Goal: Information Seeking & Learning: Learn about a topic

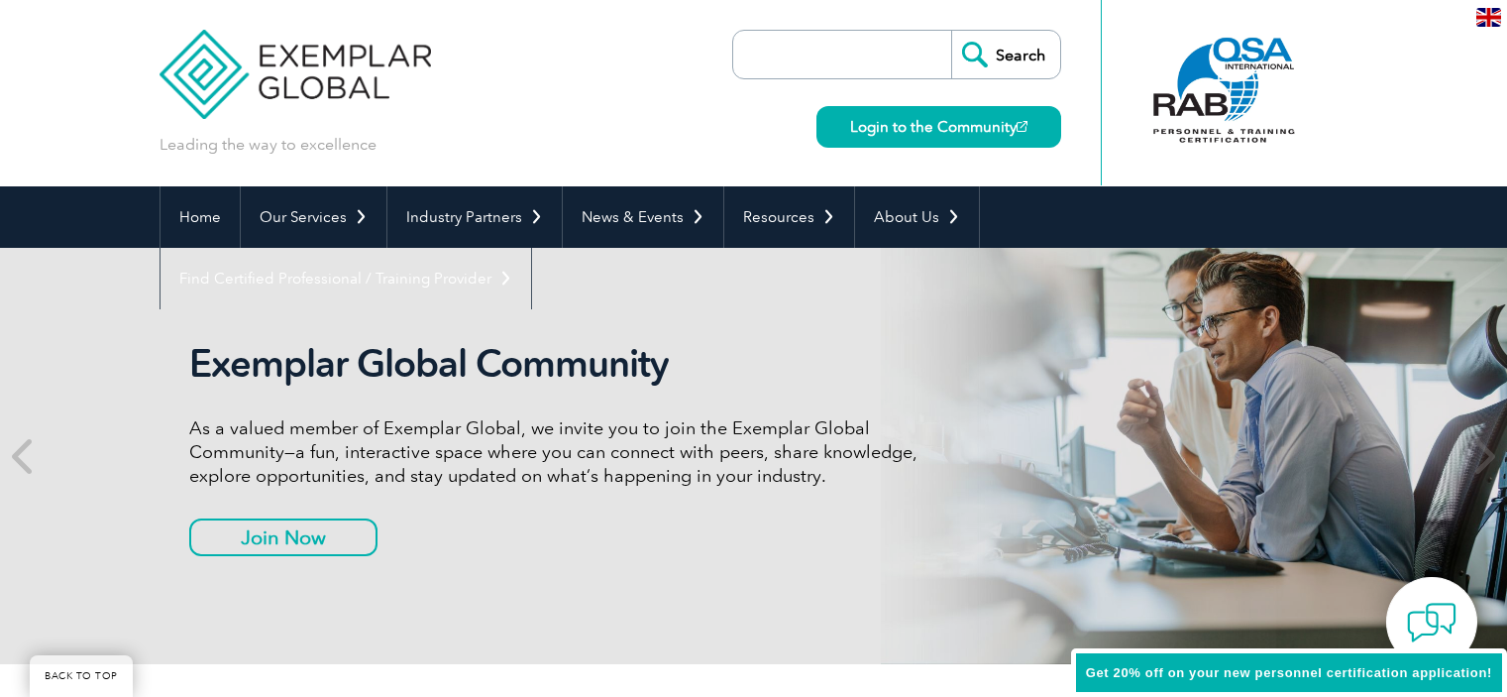
scroll to position [694, 0]
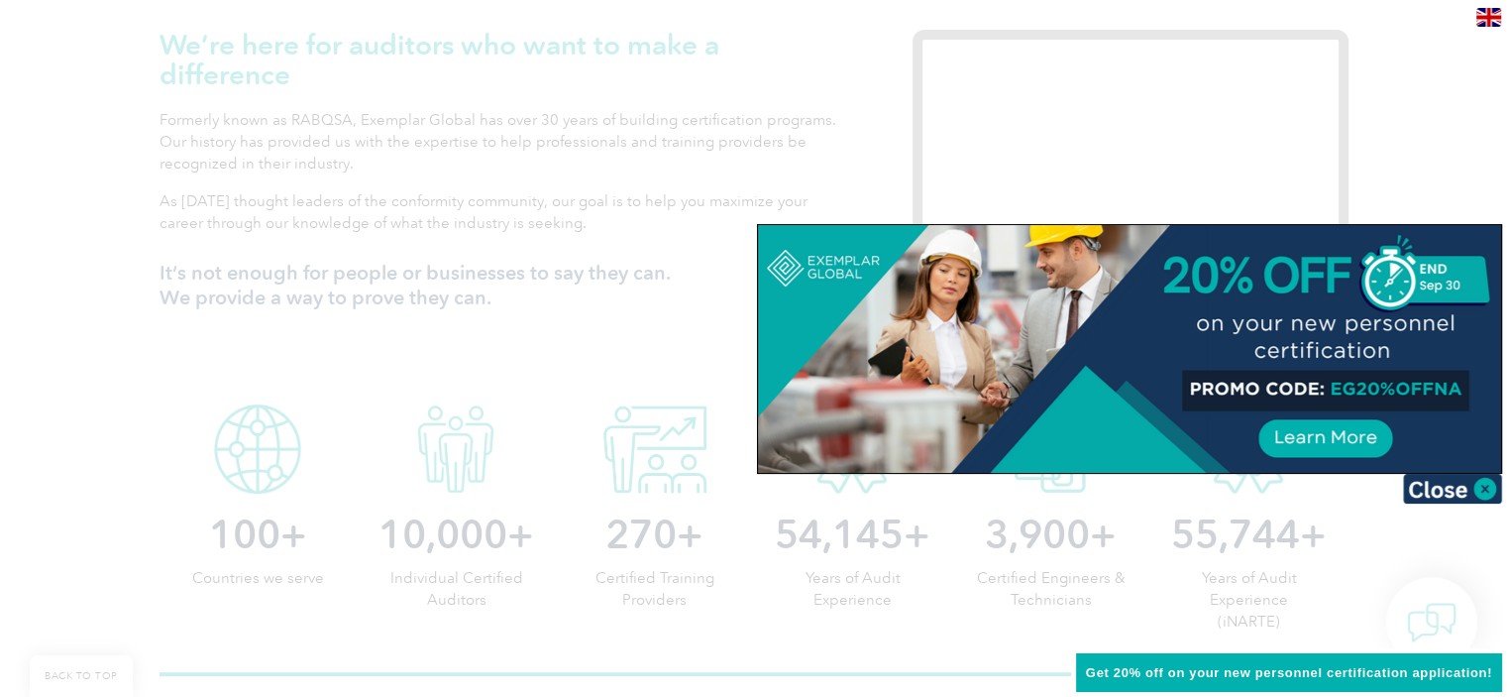
click at [1476, 486] on img at bounding box center [1452, 489] width 99 height 30
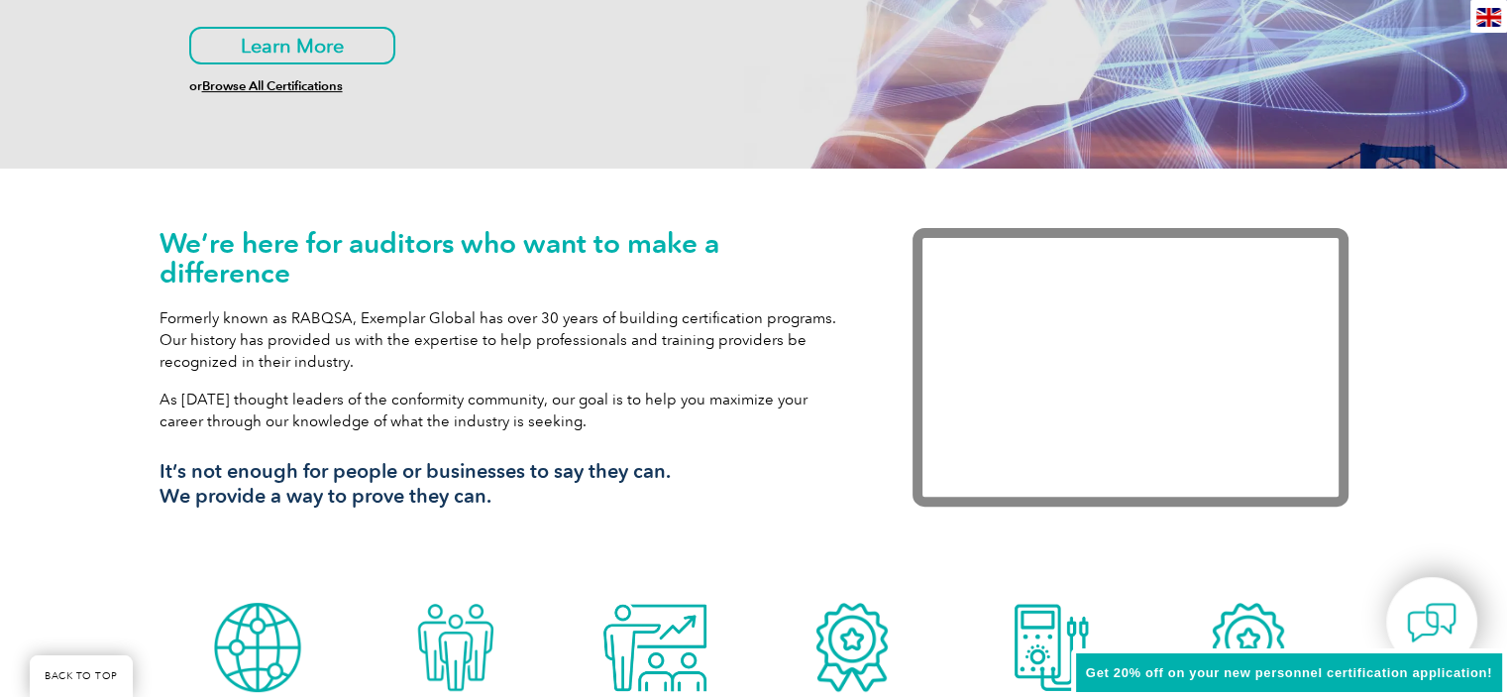
scroll to position [0, 0]
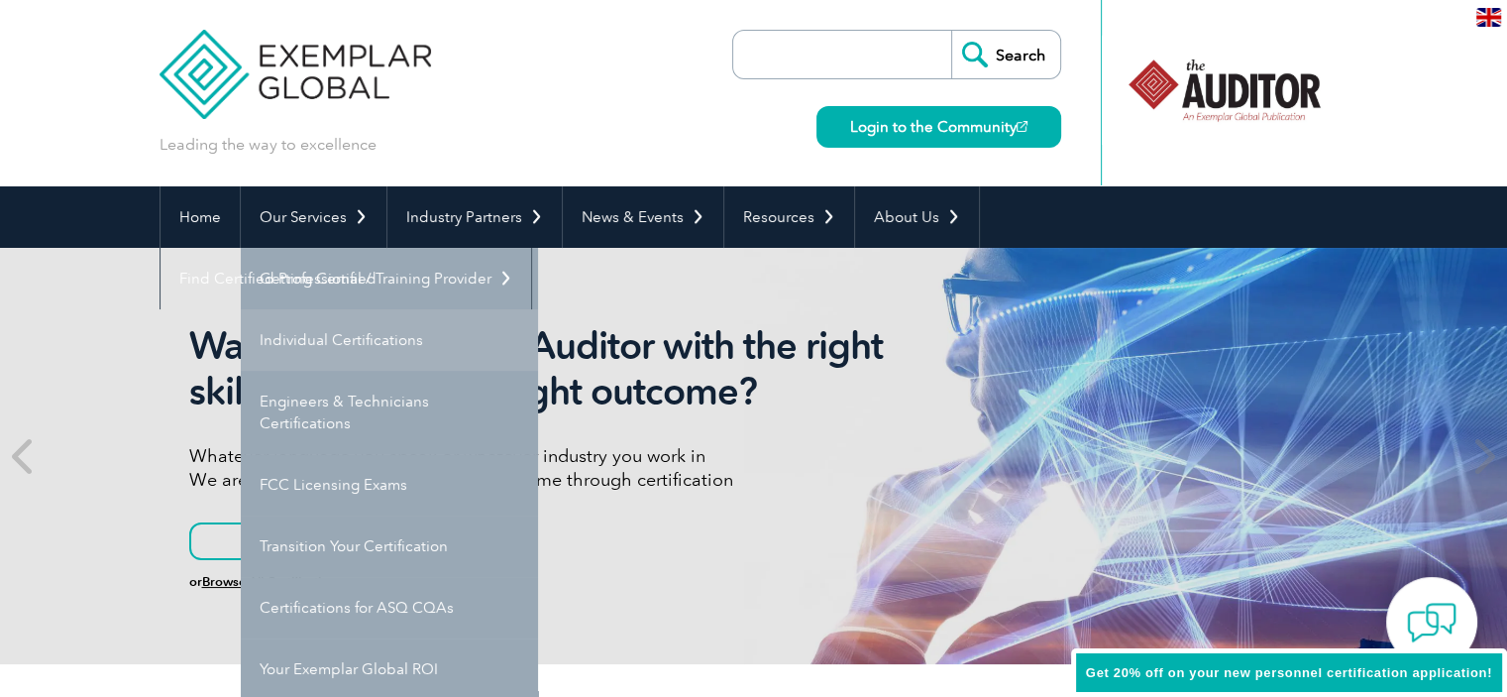
click at [295, 344] on link "Individual Certifications" at bounding box center [389, 339] width 297 height 61
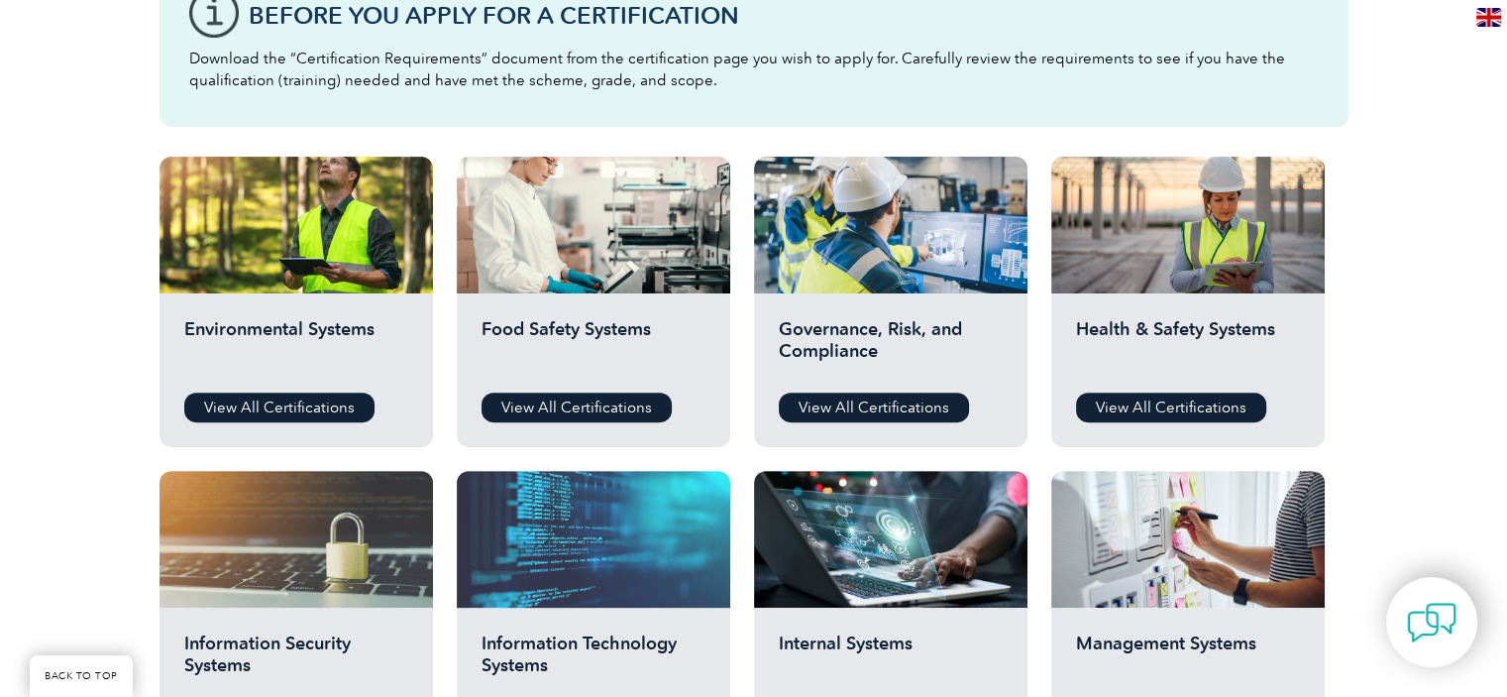
scroll to position [793, 0]
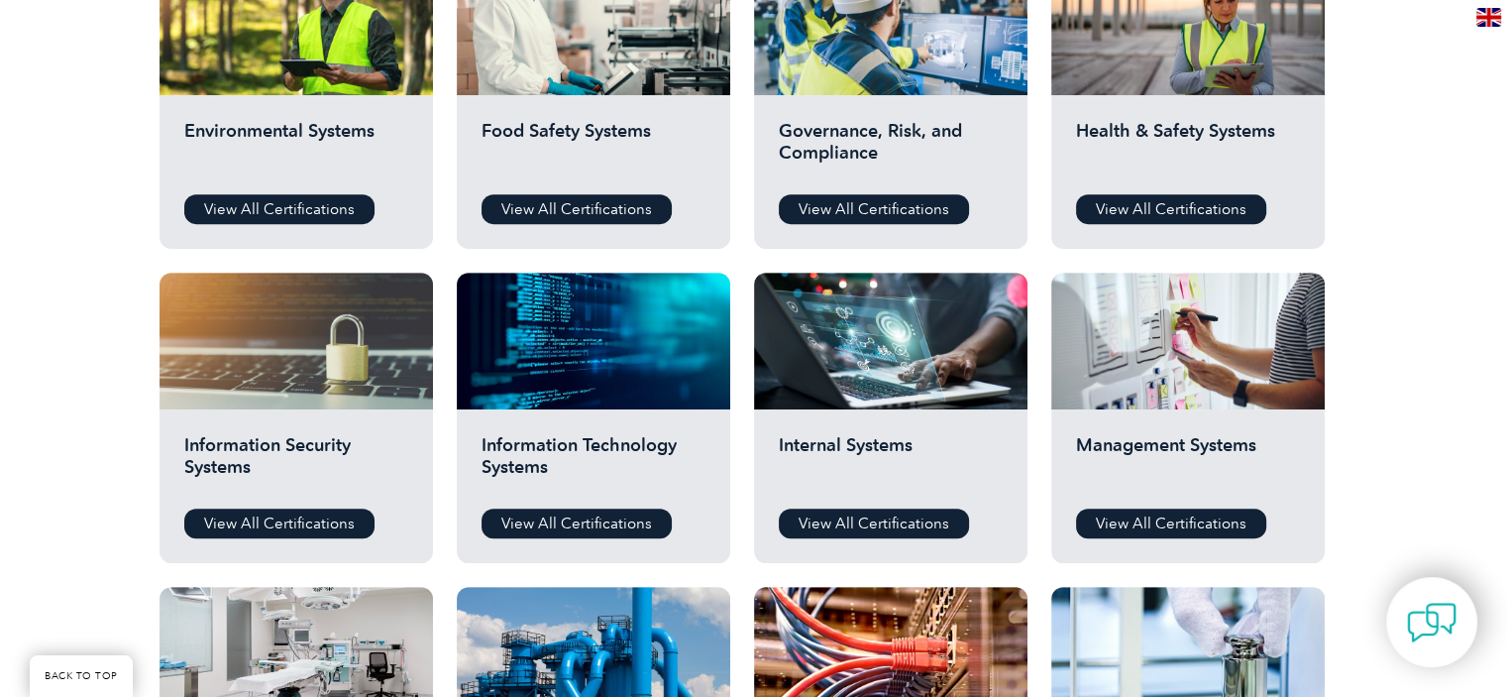
click at [562, 548] on div "Information Technology Systems View All Certifications" at bounding box center [593, 486] width 273 height 154
click at [578, 517] on link "View All Certifications" at bounding box center [577, 523] width 190 height 30
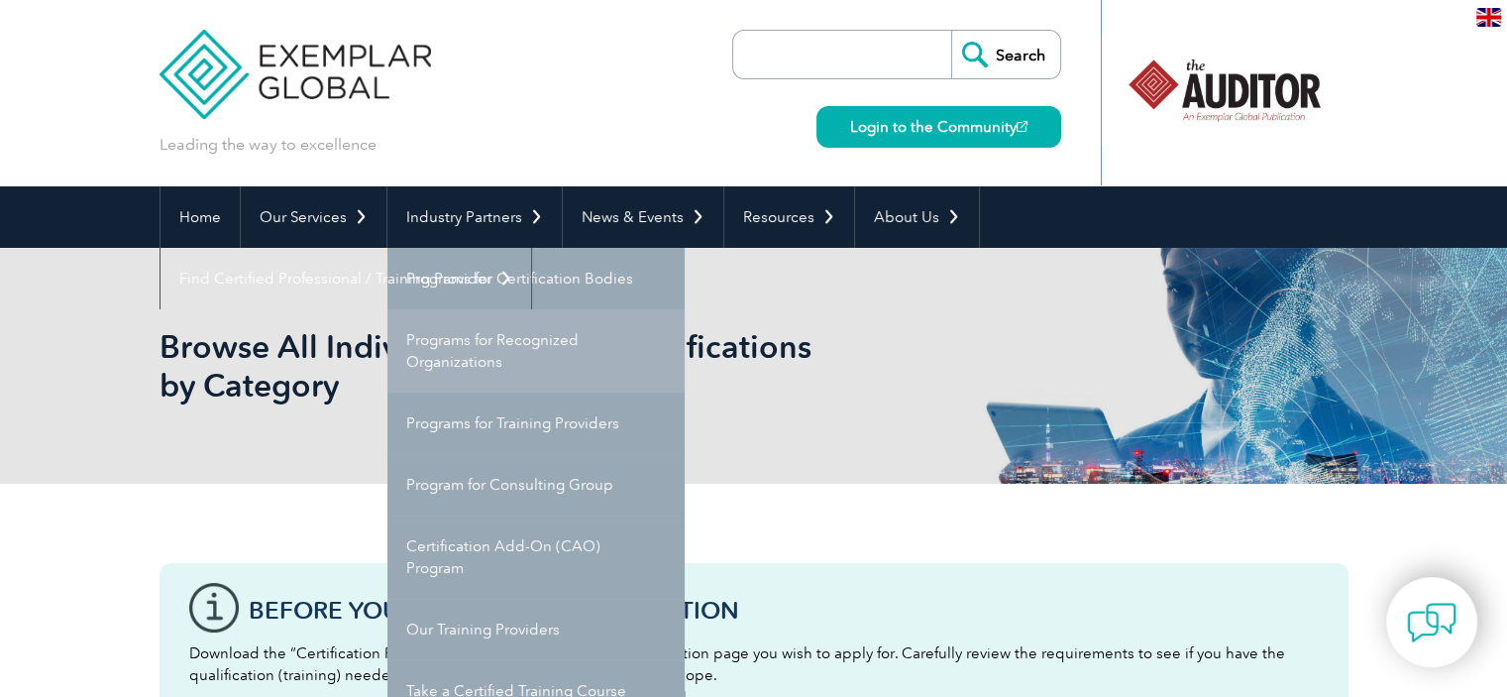
scroll to position [99, 0]
